Goal: Information Seeking & Learning: Find specific fact

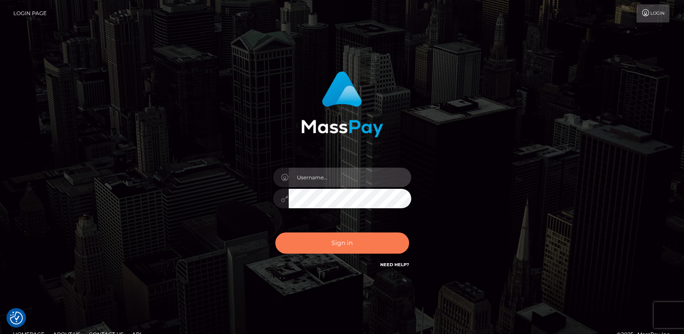
type input "[DOMAIN_NAME]"
click at [293, 240] on button "Sign in" at bounding box center [342, 242] width 134 height 21
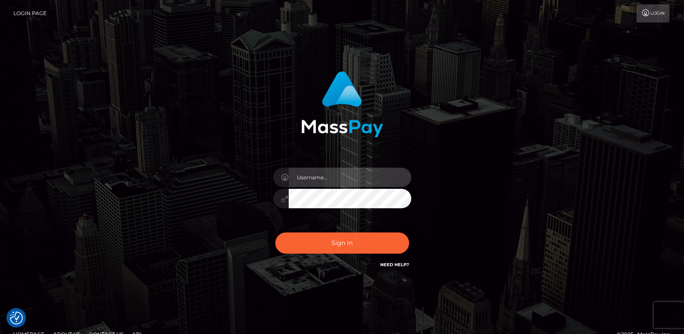
type input "[DOMAIN_NAME]"
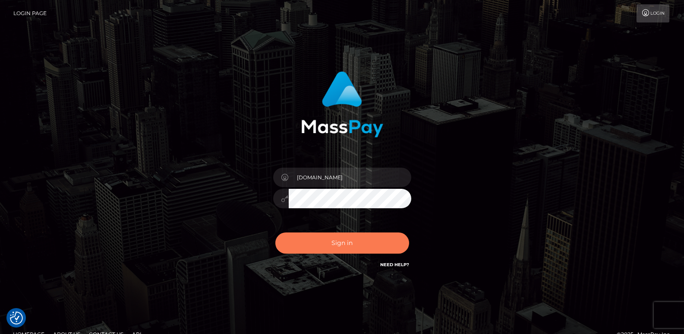
click at [293, 240] on button "Sign in" at bounding box center [342, 242] width 134 height 21
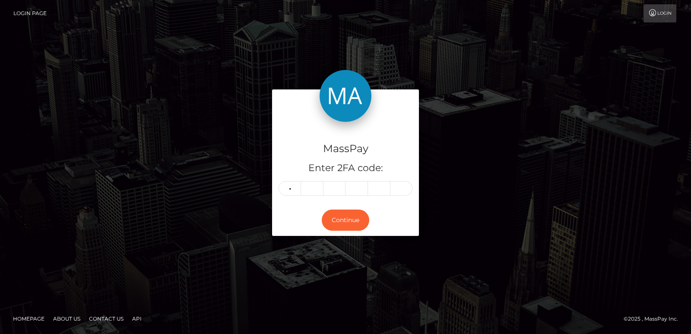
type input "0"
type input "1"
type input "3"
type input "6"
type input "9"
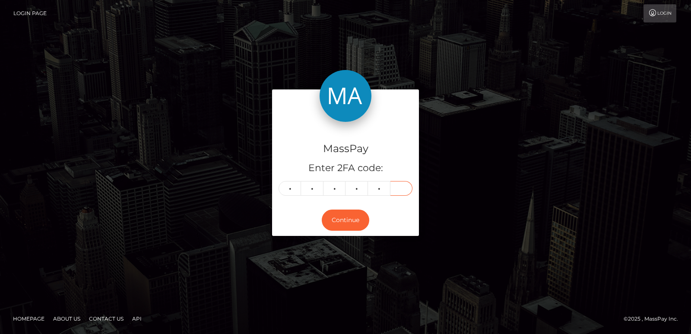
type input "8"
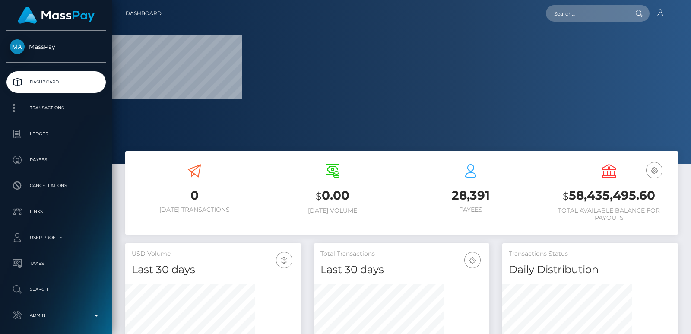
scroll to position [153, 175]
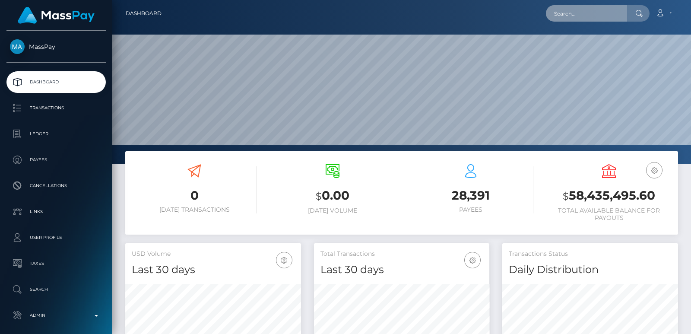
click at [561, 19] on input "text" at bounding box center [586, 13] width 81 height 16
paste input "vikijacob567@gmail.com"
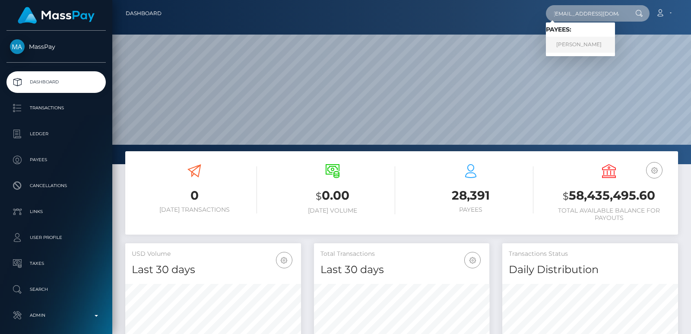
type input "vikijacob567@gmail.com"
click at [567, 46] on link "Vickie" at bounding box center [580, 45] width 69 height 16
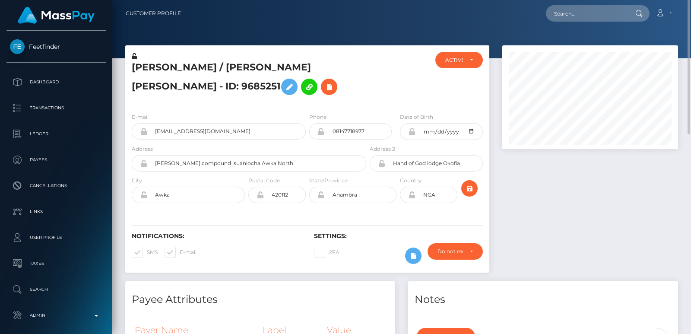
click at [178, 68] on h5 "Vickie / Jacob Uche Victoria - ID: 9685251" at bounding box center [247, 80] width 230 height 38
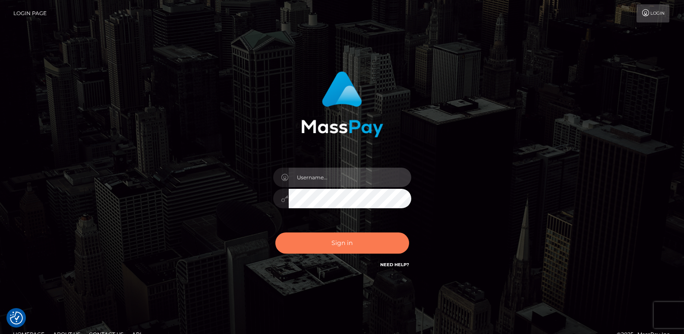
type input "ts2.es"
click at [314, 234] on button "Sign in" at bounding box center [342, 242] width 134 height 21
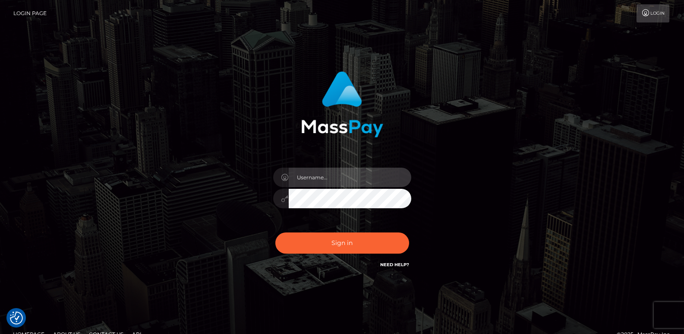
type input "[DOMAIN_NAME]"
click at [301, 254] on div "Sign in Need Help?" at bounding box center [342, 246] width 151 height 38
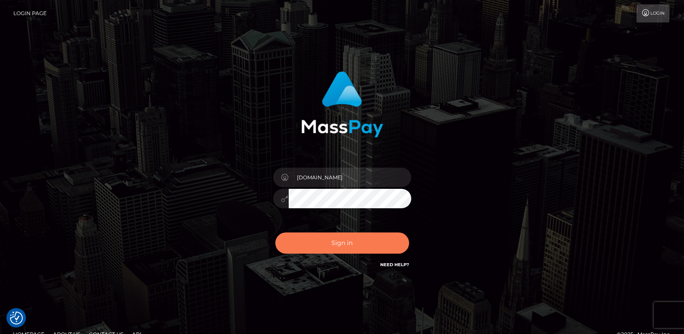
click at [307, 249] on button "Sign in" at bounding box center [342, 242] width 134 height 21
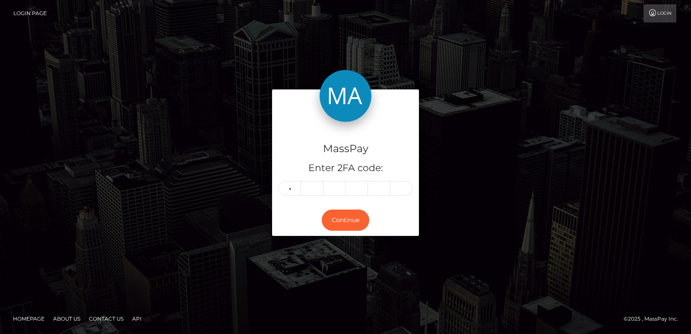
type input "0"
type input "8"
type input "0"
type input "3"
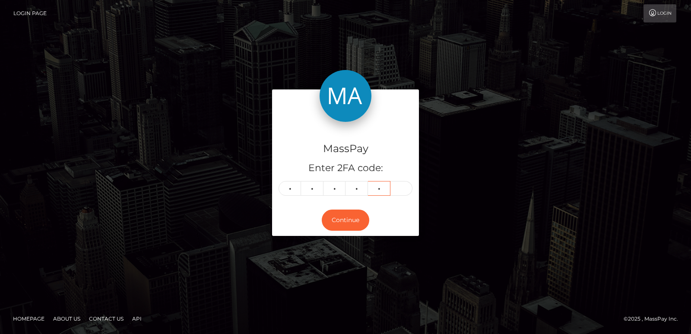
type input "2"
type input "5"
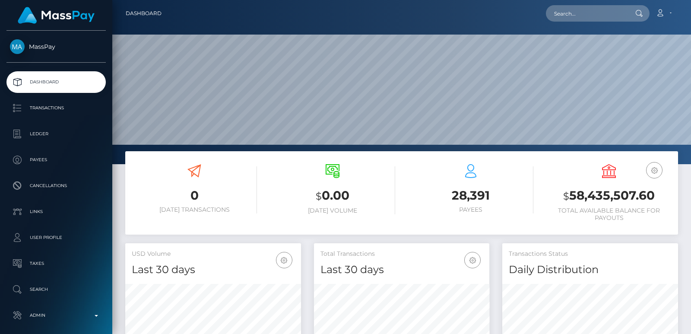
scroll to position [153, 175]
click at [557, 3] on nav "Dashboard Loading... Loading... Account Edit Profile" at bounding box center [401, 13] width 578 height 27
click at [564, 16] on input "text" at bounding box center [586, 13] width 81 height 16
paste input "[EMAIL_ADDRESS][DOMAIN_NAME]"
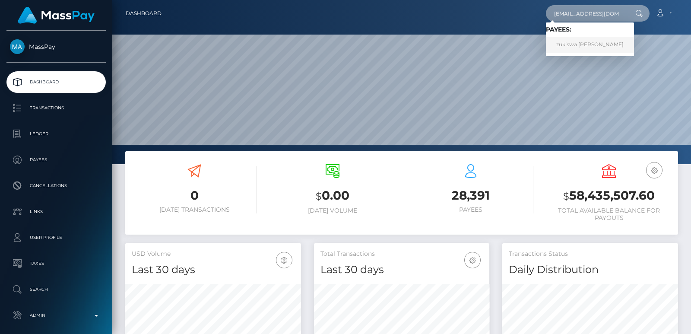
type input "[EMAIL_ADDRESS][DOMAIN_NAME]"
click at [568, 44] on link "zukiswa [PERSON_NAME]" at bounding box center [590, 45] width 88 height 16
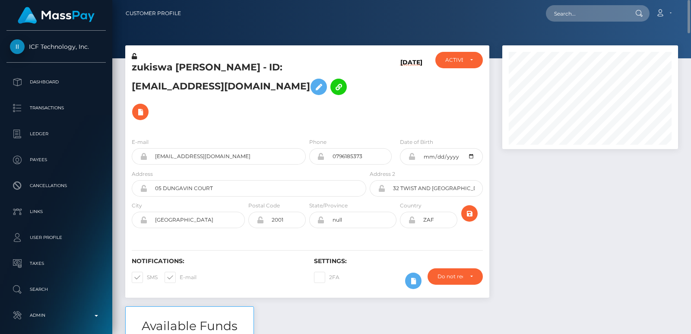
click at [151, 69] on h5 "zukiswa veronica shabangu - ID: zukiswa403@gmail.com" at bounding box center [247, 92] width 230 height 63
copy h5 "zukiswa"
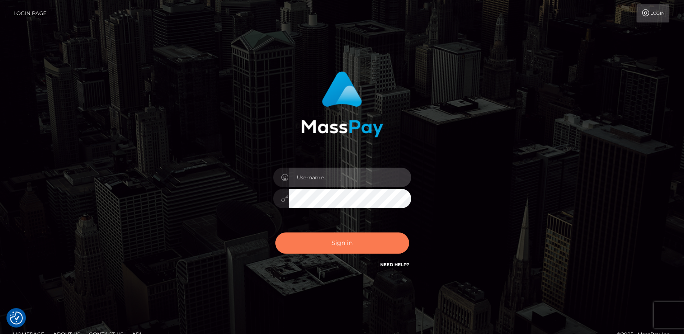
type input "ts2.es"
click at [350, 236] on button "Sign in" at bounding box center [342, 242] width 134 height 21
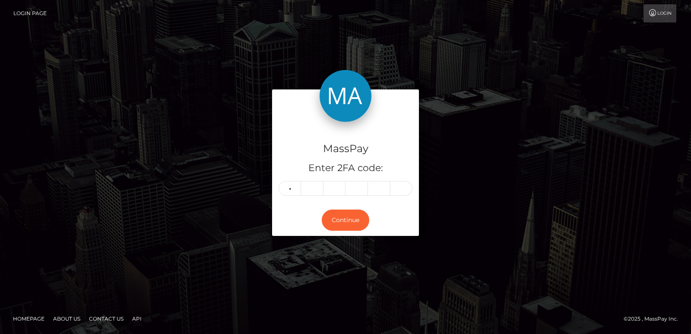
type input "1"
type input "2"
type input "5"
type input "6"
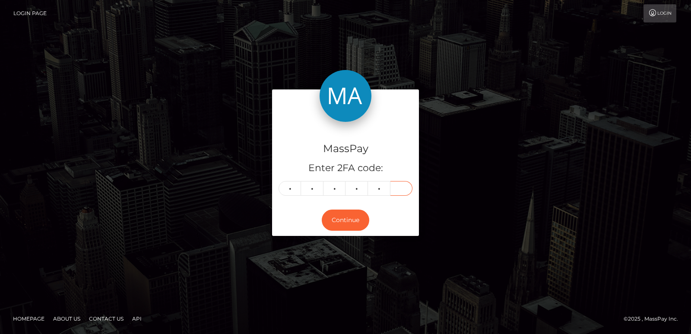
type input "2"
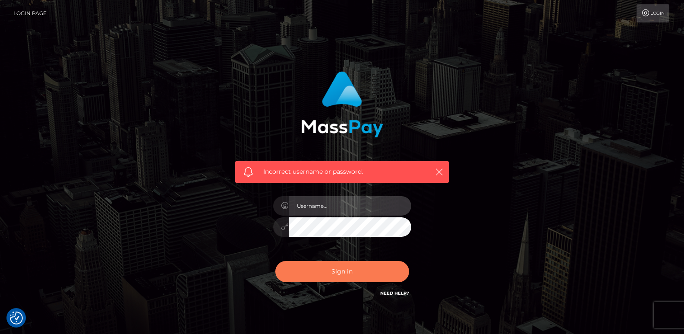
type input "ts2.es"
click at [332, 270] on button "Sign in" at bounding box center [342, 271] width 134 height 21
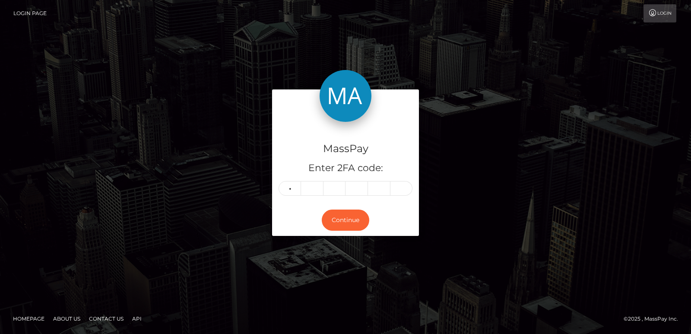
type input "2"
type input "6"
type input "5"
type input "6"
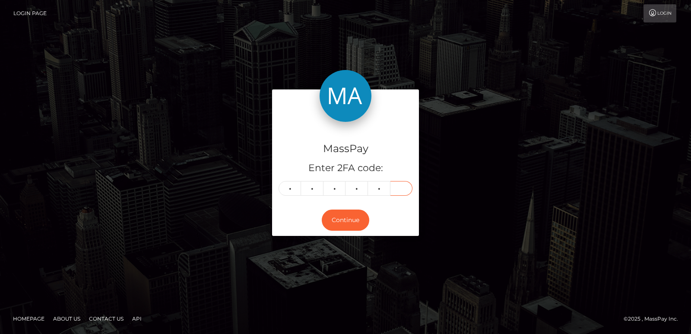
type input "2"
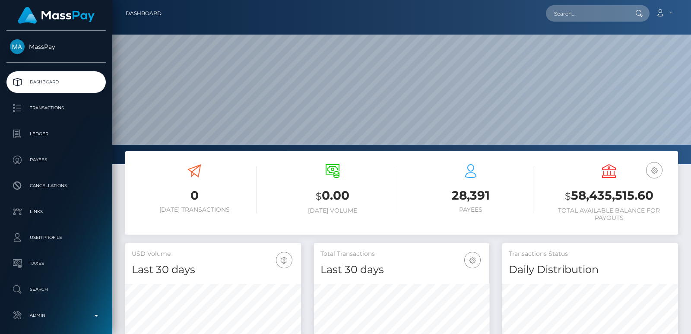
scroll to position [153, 175]
click at [552, 10] on input "text" at bounding box center [586, 13] width 81 height 16
paste input "[EMAIL_ADDRESS][DOMAIN_NAME]"
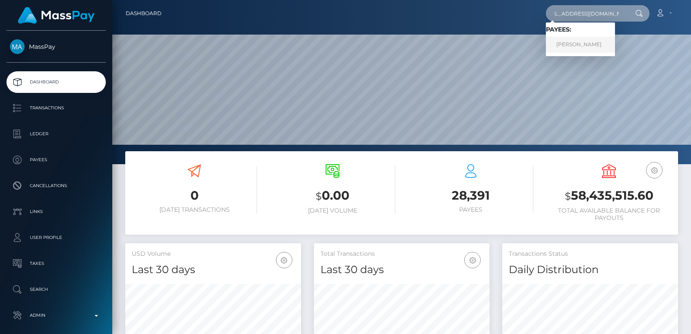
type input "[EMAIL_ADDRESS][DOMAIN_NAME]"
click at [563, 40] on link "MARIA YOUNAN" at bounding box center [580, 45] width 69 height 16
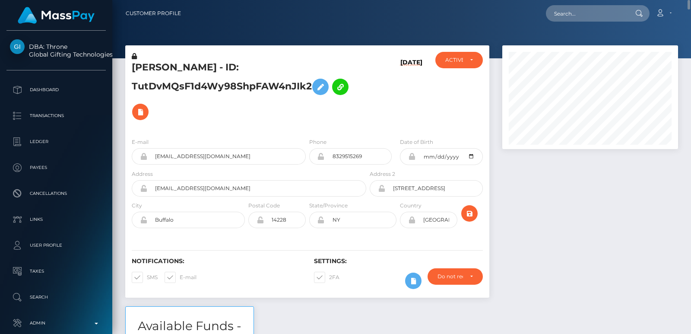
click at [147, 66] on h5 "[PERSON_NAME] - ID: TutDvMQsF1d4Wy98ShpFAW4nJIk2" at bounding box center [247, 92] width 230 height 63
copy h5 "[PERSON_NAME]"
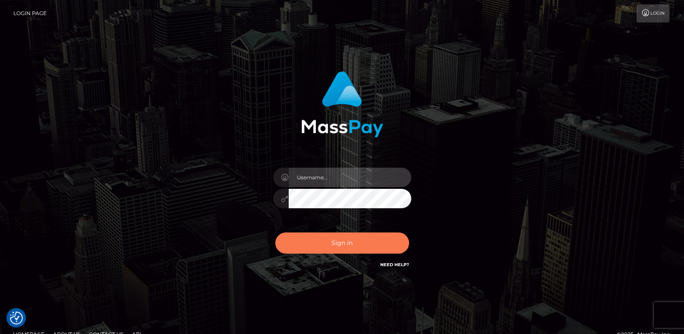
type input "ts2.es"
click at [299, 247] on button "Sign in" at bounding box center [342, 242] width 134 height 21
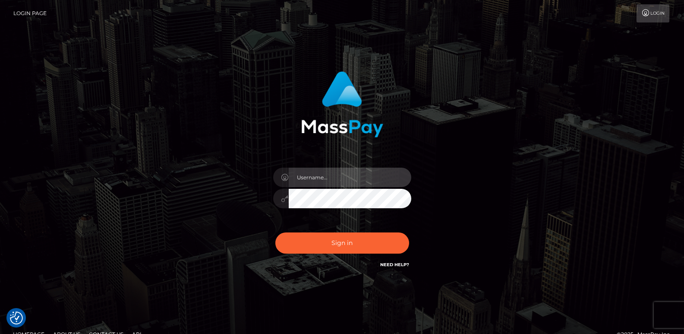
type input "ts2.es"
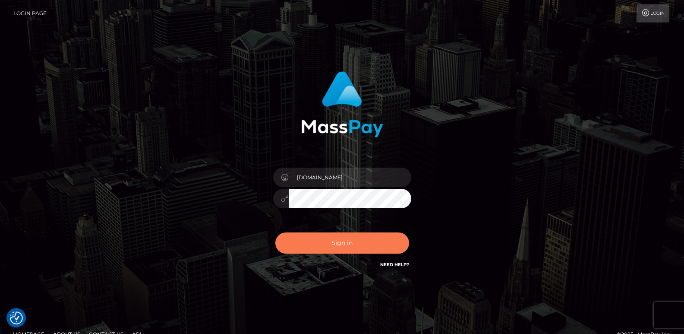
click at [299, 247] on button "Sign in" at bounding box center [342, 242] width 134 height 21
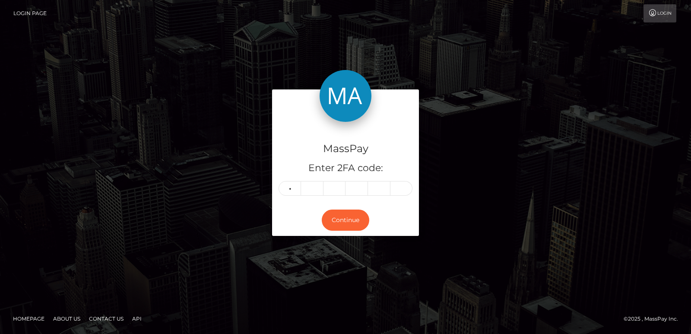
type input "2"
type input "8"
type input "3"
type input "5"
type input "3"
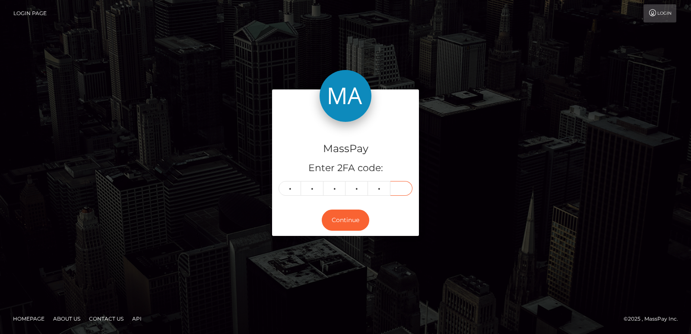
type input "0"
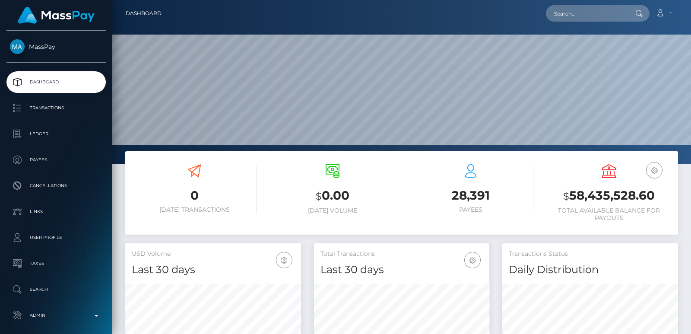
scroll to position [153, 175]
click at [578, 10] on input "text" at bounding box center [586, 13] width 81 height 16
paste input "[EMAIL_ADDRESS][DOMAIN_NAME]"
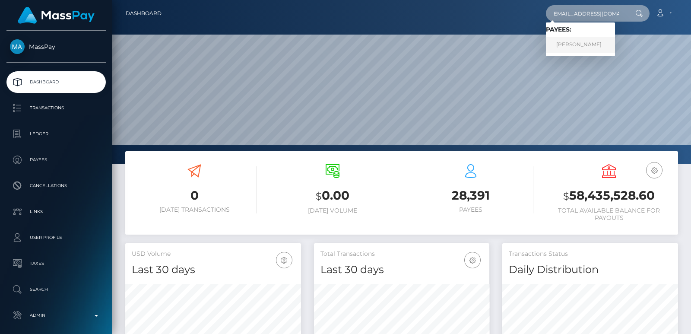
type input "timbit1406@hotmail.com"
click at [569, 44] on link "SARAH INGALLS" at bounding box center [580, 45] width 69 height 16
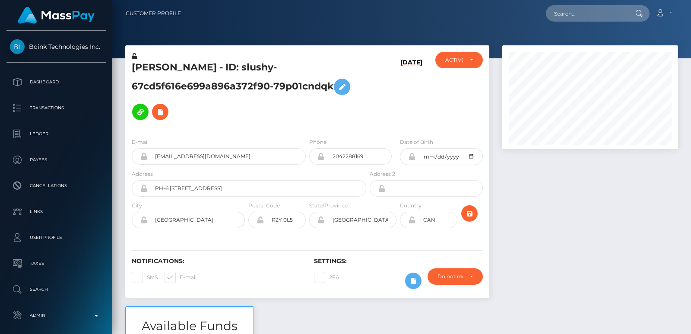
click at [145, 69] on h5 "SARAH INGALLS - ID: slushy-67cd5f616e699a896a372f90-79p01cndqk" at bounding box center [247, 92] width 230 height 63
copy h5 "SARAH"
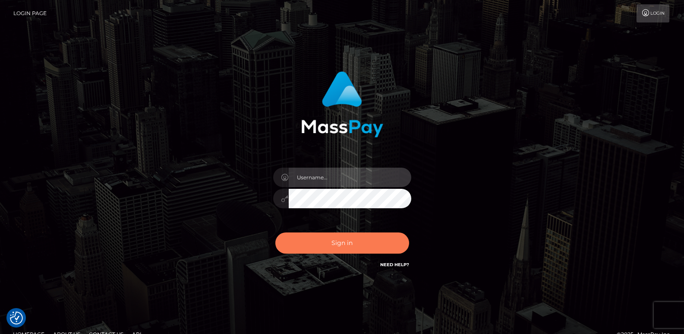
type input "ts2.es"
click at [316, 245] on button "Sign in" at bounding box center [342, 242] width 134 height 21
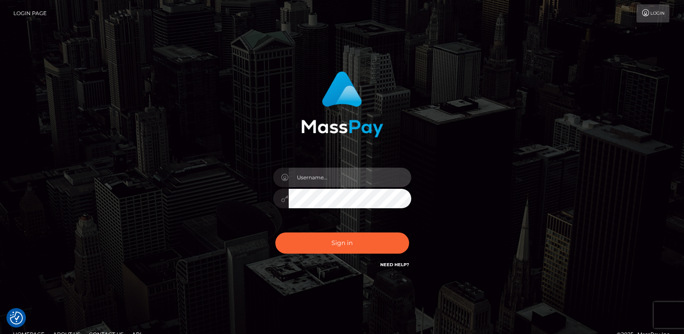
type input "ts2.es"
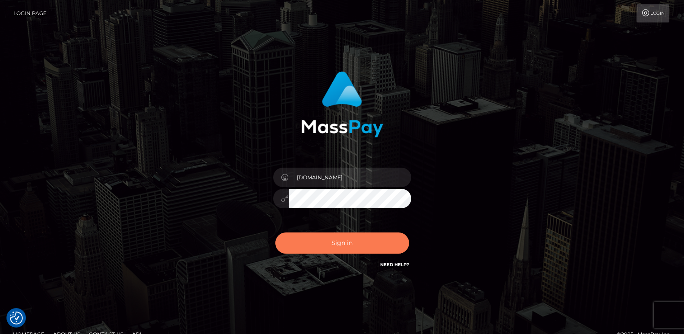
click at [316, 245] on button "Sign in" at bounding box center [342, 242] width 134 height 21
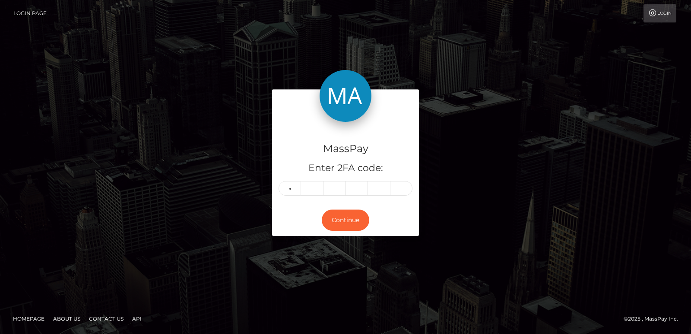
type input "2"
type input "8"
type input "0"
type input "4"
type input "9"
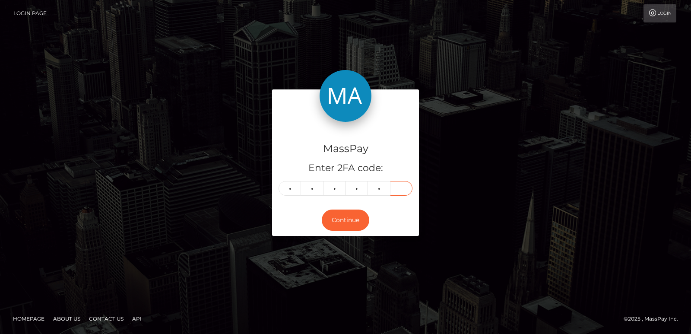
type input "8"
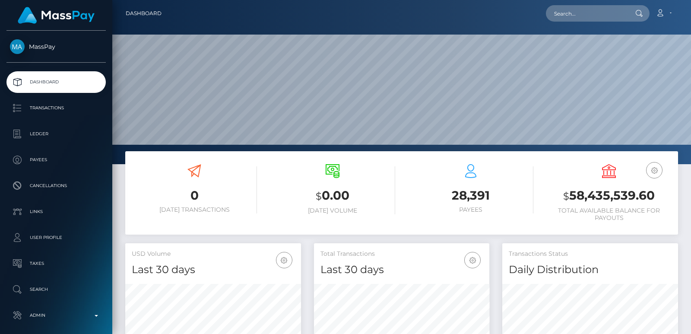
scroll to position [153, 175]
drag, startPoint x: 561, startPoint y: 32, endPoint x: 569, endPoint y: 14, distance: 19.3
click at [569, 14] on div "Dashboard Loading... Loading..." at bounding box center [401, 167] width 578 height 334
click at [569, 14] on input "text" at bounding box center [586, 13] width 81 height 16
paste input "[EMAIL_ADDRESS][DOMAIN_NAME]"
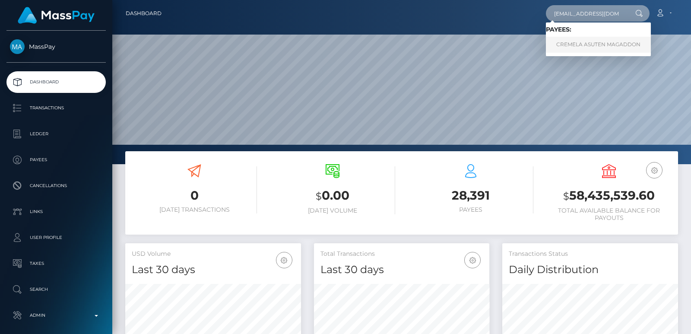
type input "[EMAIL_ADDRESS][DOMAIN_NAME]"
click at [574, 44] on link "CREMELA ASUTEN MAGADDON" at bounding box center [598, 45] width 105 height 16
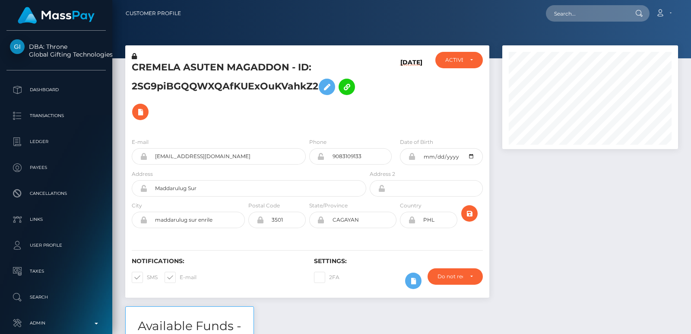
scroll to position [104, 175]
click at [579, 18] on input "text" at bounding box center [586, 13] width 81 height 16
paste input "lyxy2020@gmail.com"
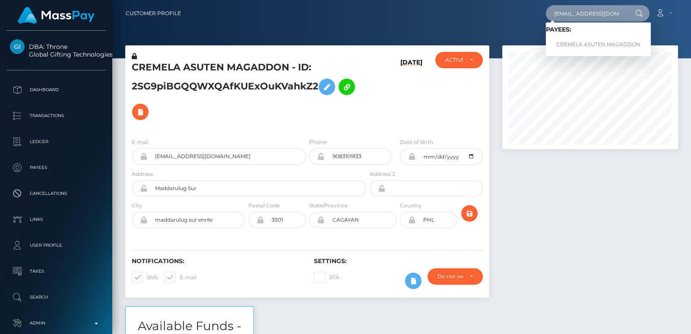
type input "lyxy2020@gmail.com"
click at [156, 70] on h5 "CREMELA ASUTEN MAGADDON - ID: 2SG9piBGQQWXQAfKUExOuKVahkZ2" at bounding box center [247, 92] width 230 height 63
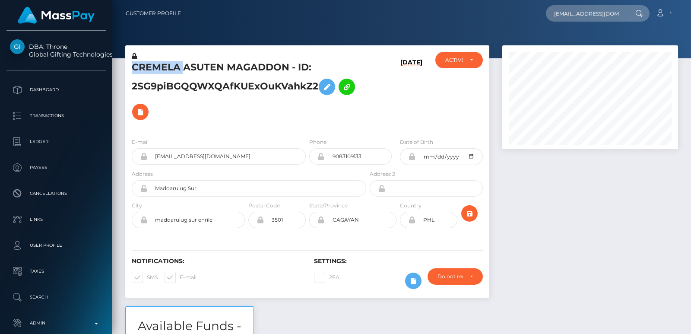
click at [156, 70] on h5 "CREMELA ASUTEN MAGADDON - ID: 2SG9piBGQQWXQAfKUExOuKVahkZ2" at bounding box center [247, 92] width 230 height 63
click at [571, 9] on input "lyxy2020@gmail.com" at bounding box center [586, 13] width 81 height 16
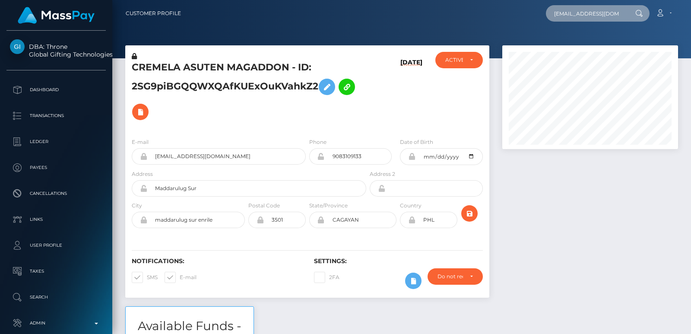
click at [571, 9] on input "lyxy2020@gmail.com" at bounding box center [586, 13] width 81 height 16
paste input "twintailterror@proton.me"
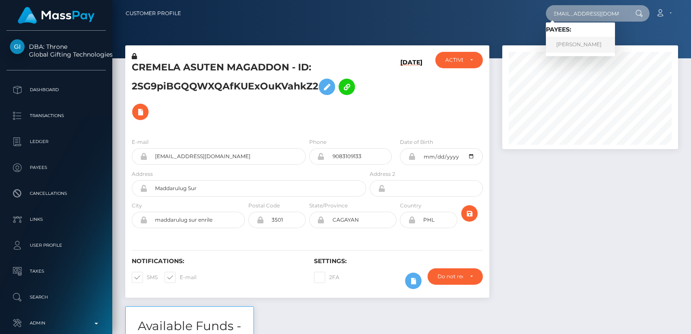
type input "twintailterror@proton.me"
click at [580, 42] on link "JULIAN DILLARD BURKETT" at bounding box center [580, 45] width 69 height 16
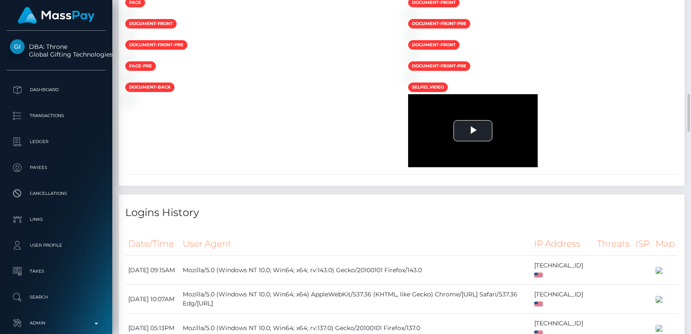
scroll to position [1126, 0]
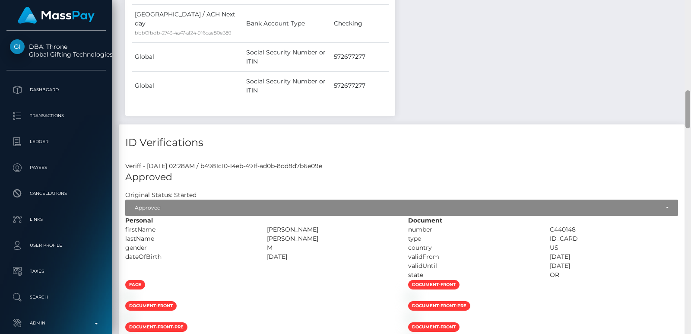
click at [686, 19] on div at bounding box center [687, 167] width 6 height 334
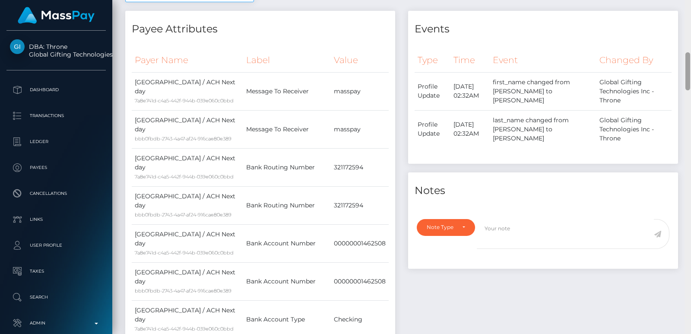
click at [686, 19] on div at bounding box center [687, 167] width 6 height 334
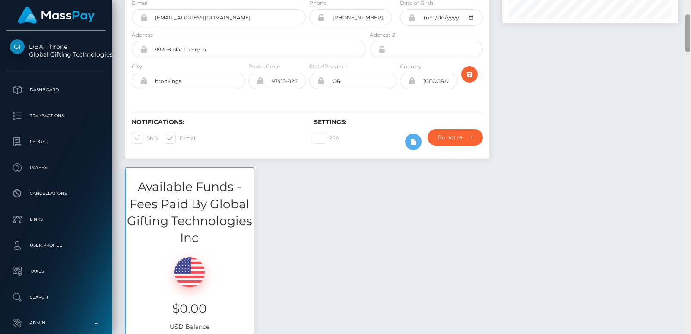
click at [686, 19] on div at bounding box center [687, 33] width 5 height 38
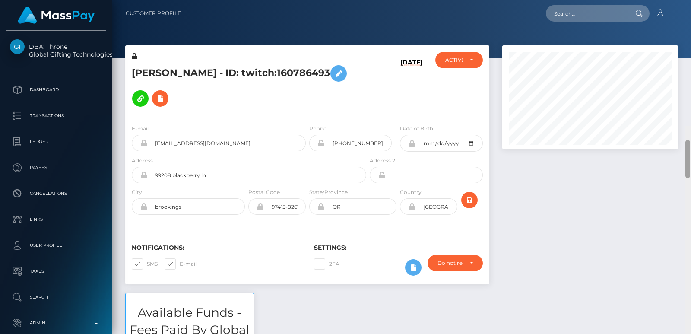
click at [686, 11] on div "Customer Profile Loading... Loading..." at bounding box center [401, 167] width 578 height 334
click at [587, 8] on input "text" at bounding box center [586, 13] width 81 height 16
paste input "[EMAIL_ADDRESS][DOMAIN_NAME]"
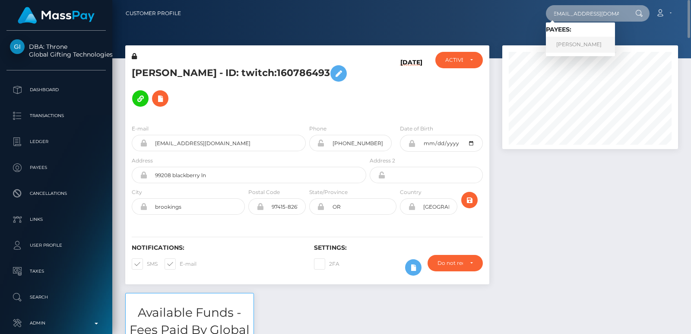
type input "[EMAIL_ADDRESS][DOMAIN_NAME]"
click at [577, 41] on link "JULIAN DILLARD BURKETT" at bounding box center [580, 45] width 69 height 16
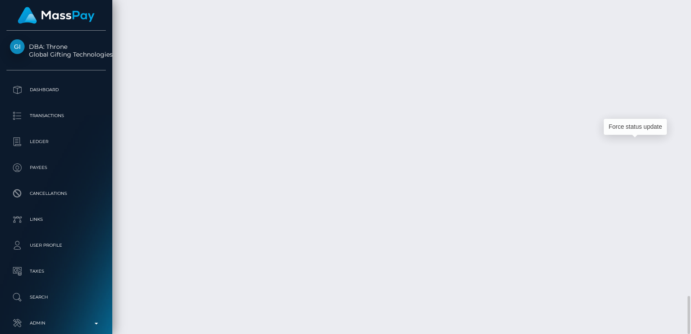
scroll to position [104, 175]
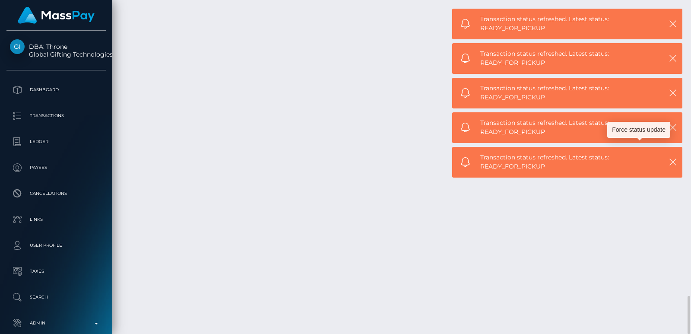
click at [674, 53] on button "button" at bounding box center [672, 58] width 11 height 11
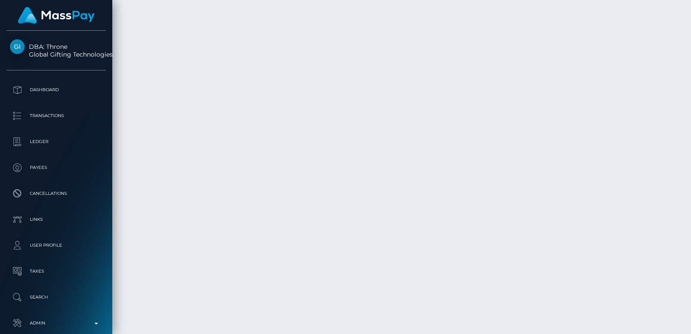
click at [688, 37] on div at bounding box center [687, 167] width 6 height 334
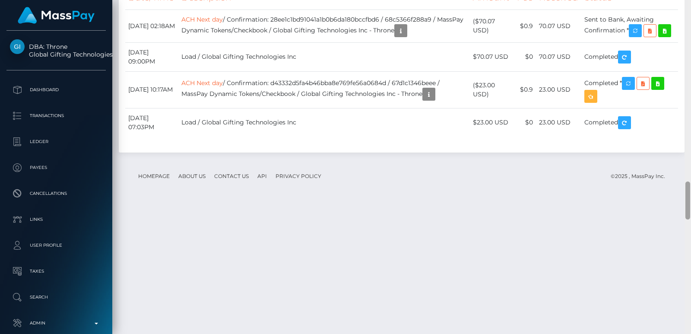
click at [688, 37] on div at bounding box center [687, 167] width 6 height 334
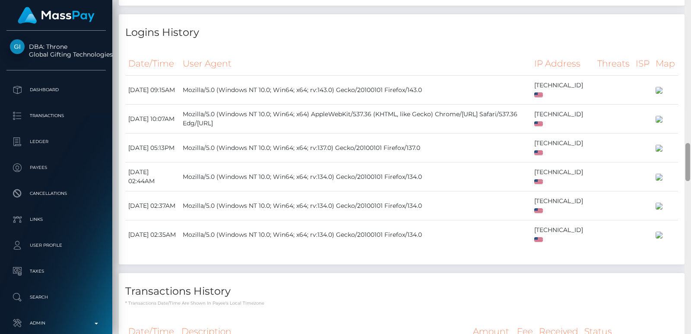
click at [688, 37] on div at bounding box center [687, 167] width 6 height 334
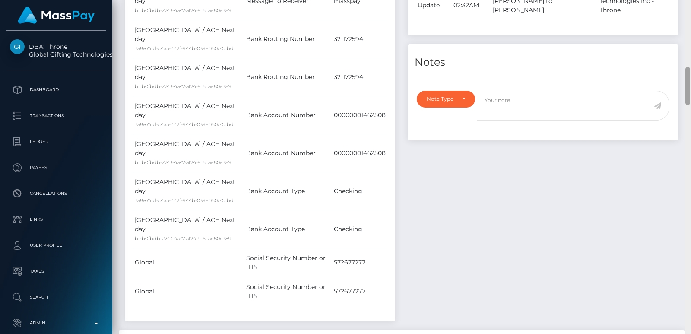
click at [688, 37] on div at bounding box center [687, 167] width 6 height 334
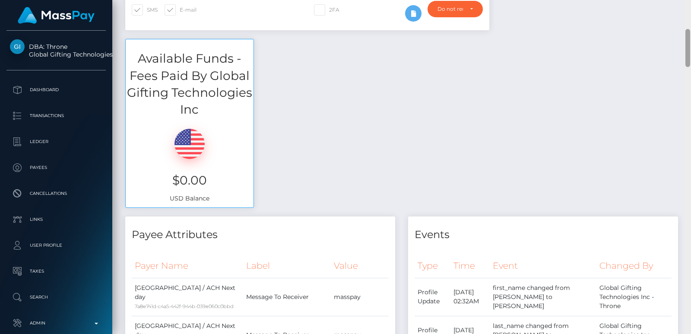
click at [688, 37] on div at bounding box center [687, 48] width 5 height 38
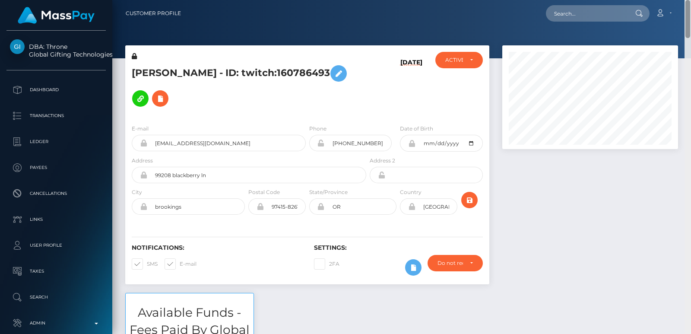
click at [689, 17] on div "Customer Profile Loading... Loading..." at bounding box center [401, 167] width 578 height 334
click at [163, 67] on h5 "JULIAN DILLARD BURKETT - ID: twitch:160786493" at bounding box center [247, 86] width 230 height 50
copy h5 "JULIAN"
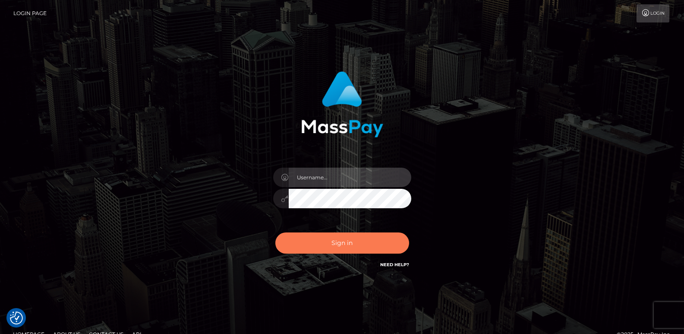
type input "[DOMAIN_NAME]"
click at [297, 237] on button "Sign in" at bounding box center [342, 242] width 134 height 21
type input "ts2.es"
click at [330, 244] on button "Sign in" at bounding box center [342, 242] width 134 height 21
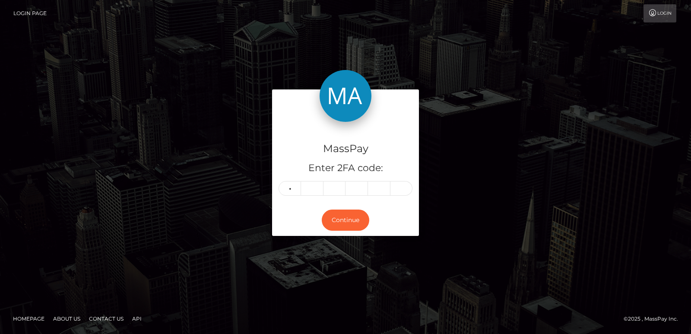
type input "6"
type input "2"
type input "9"
type input "4"
type input "1"
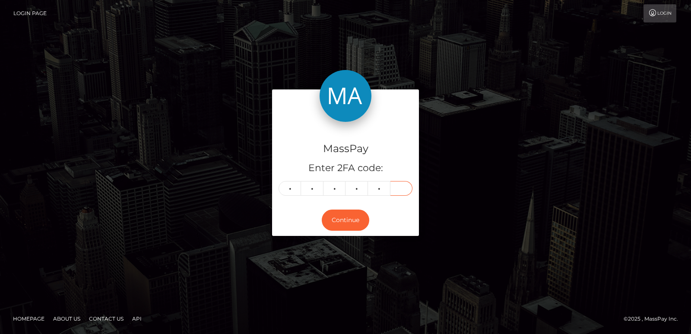
type input "1"
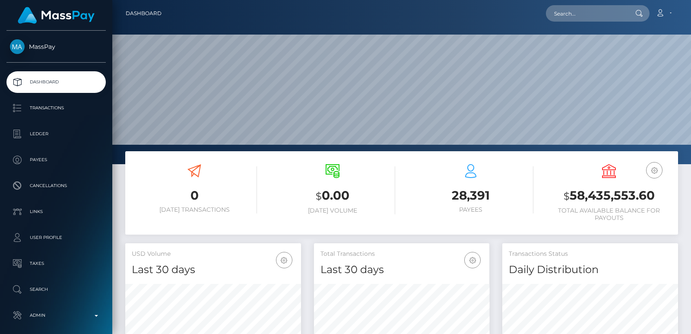
scroll to position [153, 175]
click at [566, 14] on input "text" at bounding box center [586, 13] width 81 height 16
paste input "[EMAIL_ADDRESS][DOMAIN_NAME]"
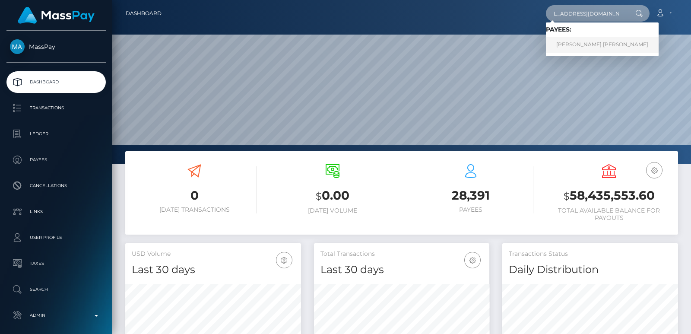
type input "[EMAIL_ADDRESS][DOMAIN_NAME]"
click at [596, 47] on link "[PERSON_NAME] [PERSON_NAME]" at bounding box center [602, 45] width 113 height 16
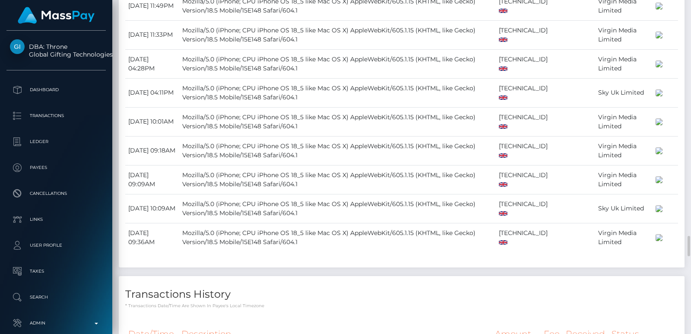
scroll to position [2602, 0]
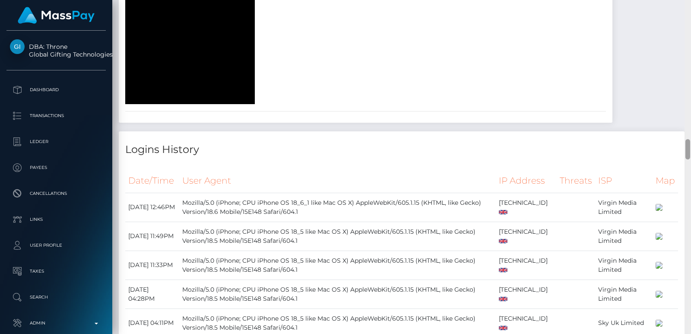
click at [684, 37] on div at bounding box center [687, 167] width 6 height 334
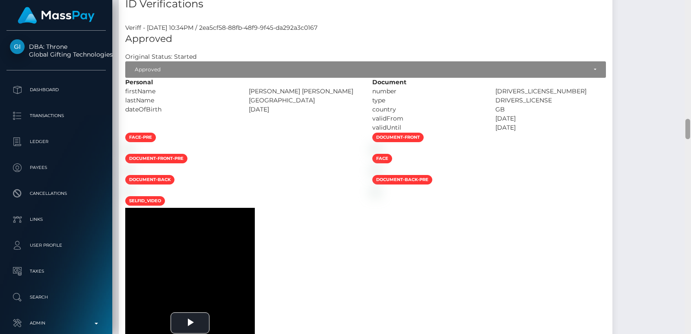
click at [684, 37] on div at bounding box center [687, 167] width 6 height 334
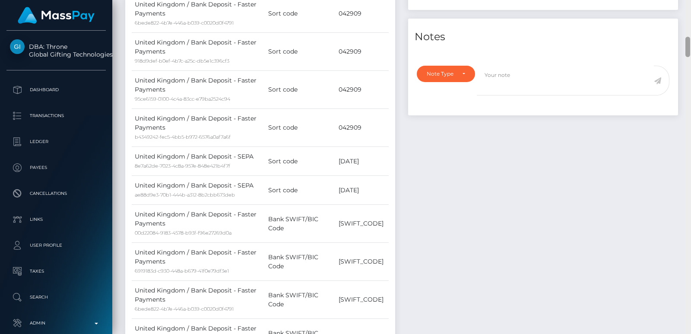
click at [684, 37] on div at bounding box center [687, 167] width 6 height 334
click at [688, 20] on div at bounding box center [687, 167] width 6 height 334
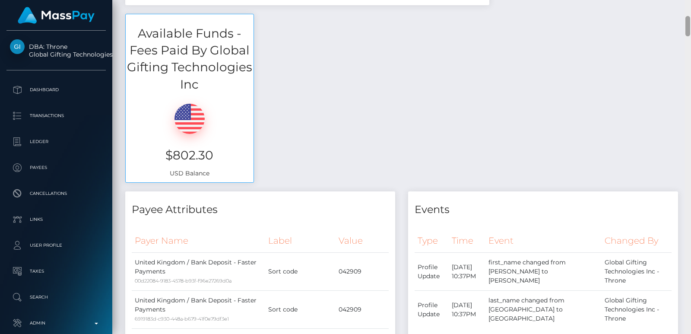
click at [689, 0] on div "Customer Profile Loading... Loading..." at bounding box center [401, 167] width 578 height 334
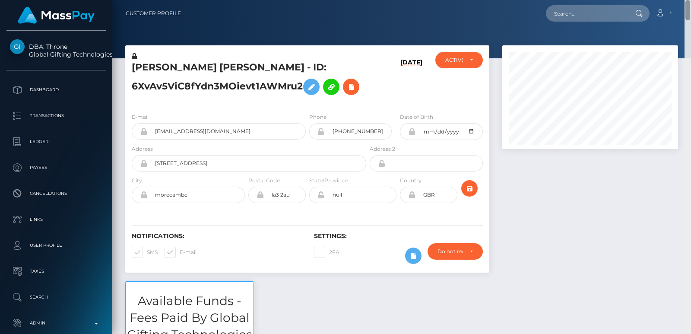
click at [689, 0] on nav "Customer Profile Loading... Loading... Account" at bounding box center [401, 13] width 578 height 27
click at [139, 65] on h5 "MICHAELA CAITLIN CHESHIRE - ID: 6XvAv5ViC8fYdn3MOievt1AWMru2" at bounding box center [247, 80] width 230 height 38
copy h5 "MICHAELA"
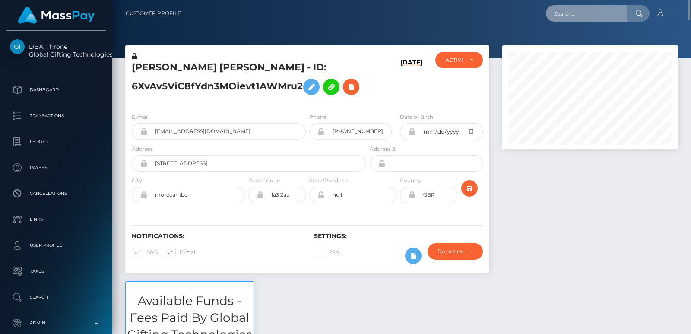
click at [558, 13] on input "text" at bounding box center [586, 13] width 81 height 16
paste input "youngdazarreille@gmail.com"
type input "youngdazarreille@gmail.com"
